Goal: Task Accomplishment & Management: Manage account settings

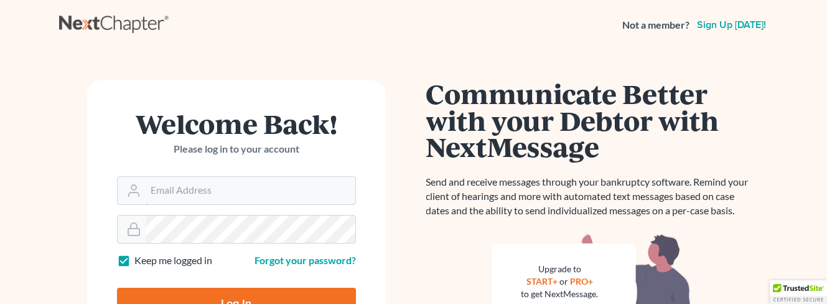
type input "[EMAIL_ADDRESS][DOMAIN_NAME]"
click at [253, 301] on input "Log In" at bounding box center [236, 303] width 239 height 31
type input "Thinking..."
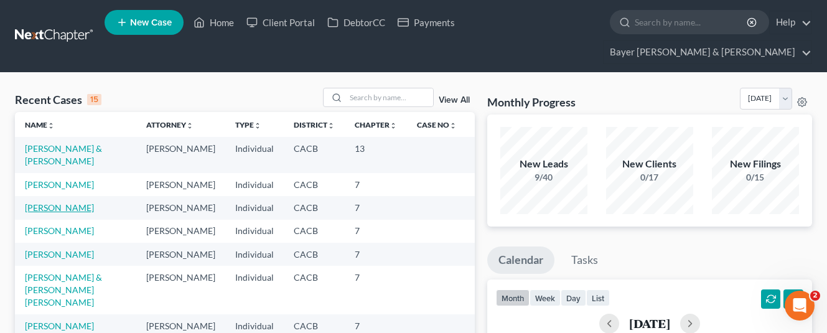
click at [70, 202] on link "Stewart, Jeffrey" at bounding box center [59, 207] width 69 height 11
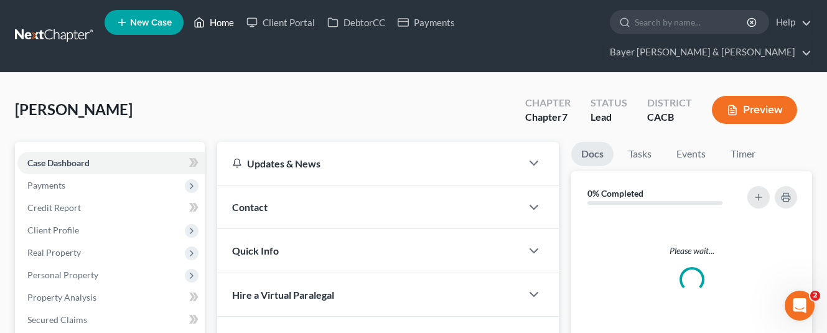
click at [218, 26] on link "Home" at bounding box center [213, 22] width 53 height 22
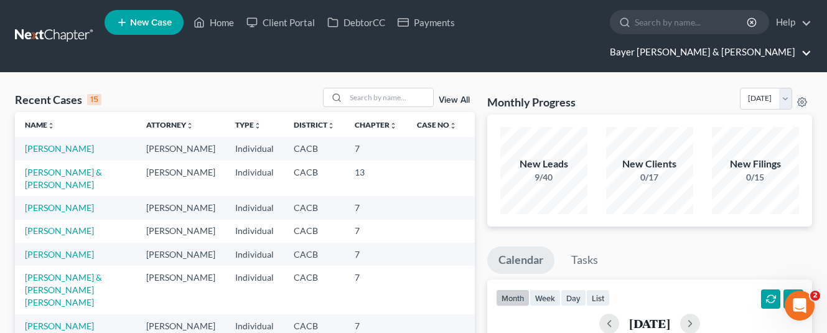
click at [727, 41] on link "Bayer Wishman & Leotta" at bounding box center [708, 52] width 208 height 22
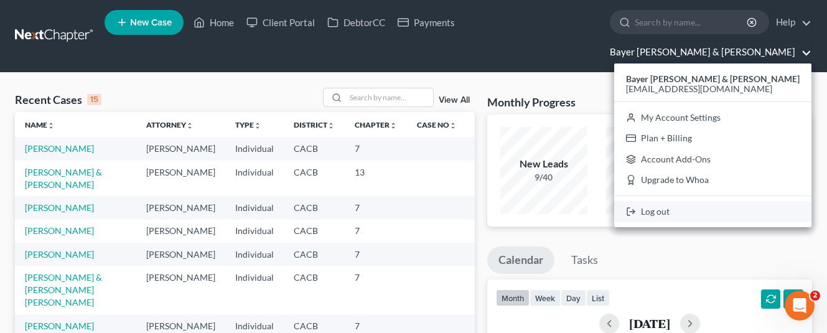
click at [748, 201] on link "Log out" at bounding box center [712, 211] width 197 height 21
